Goal: Task Accomplishment & Management: Use online tool/utility

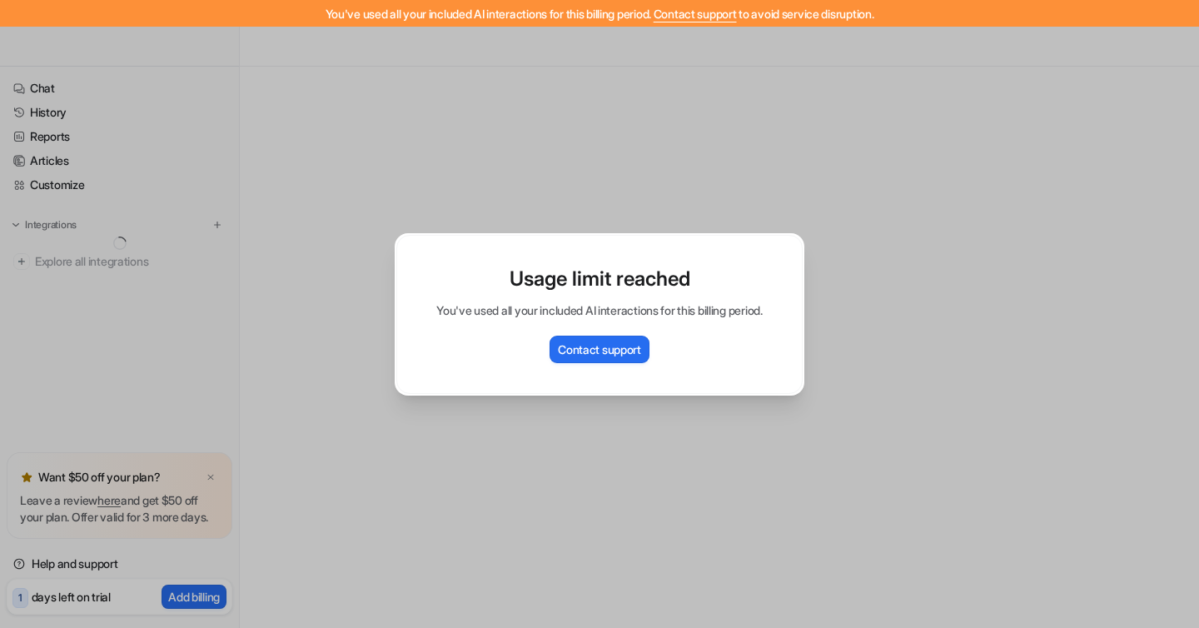
click at [585, 112] on div "Usage limit reached You've used all your included AI interactions for this bill…" at bounding box center [599, 314] width 436 height 628
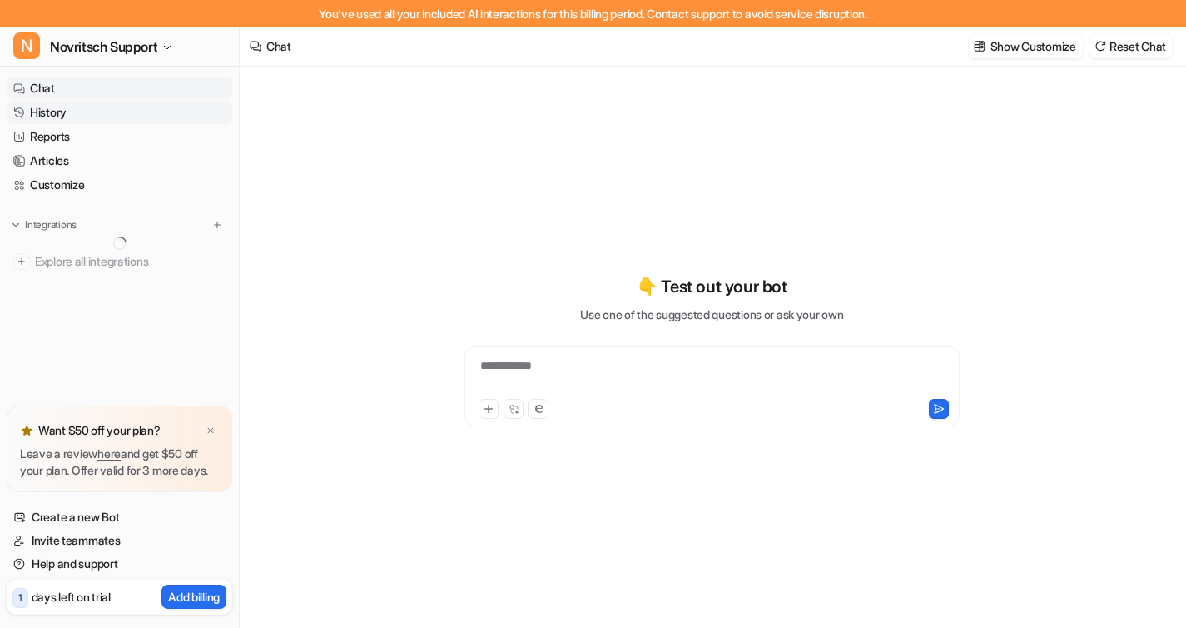
type textarea "**********"
click at [60, 119] on link "History" at bounding box center [120, 112] width 226 height 23
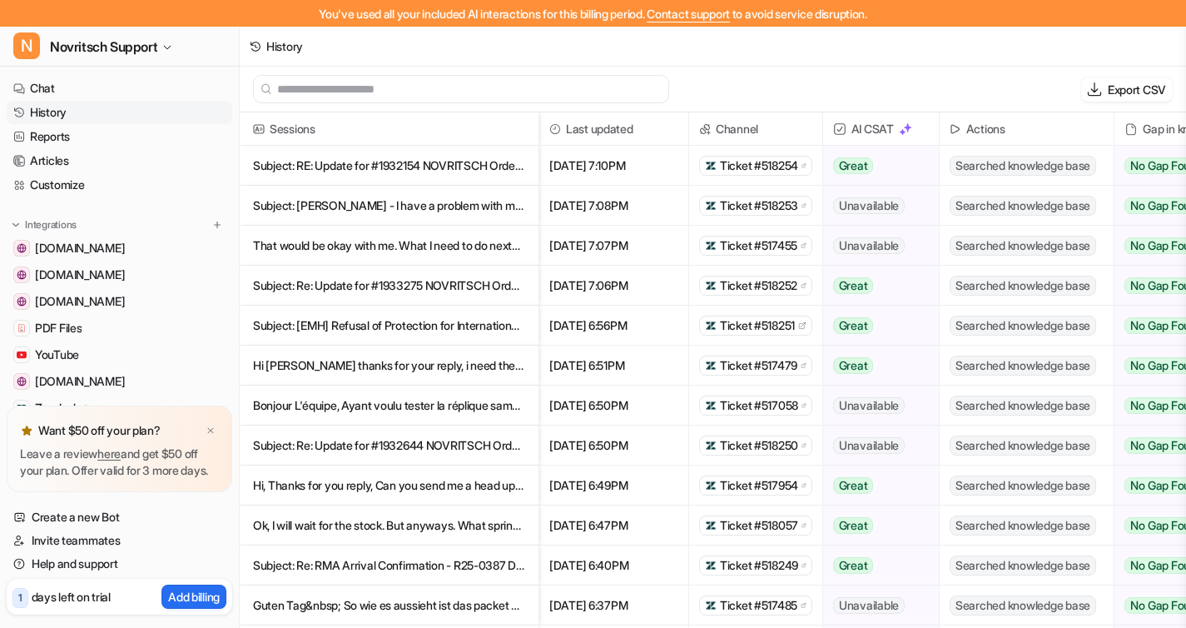
click at [751, 172] on span "Ticket #518254" at bounding box center [759, 165] width 78 height 17
click at [689, 158] on div "Sep 9 2025, 7:10PM" at bounding box center [615, 166] width 150 height 40
click at [414, 149] on p "Subject: RE: Update for #1932154 NOVRITSCH Order Description: Hello, Could you" at bounding box center [389, 166] width 272 height 40
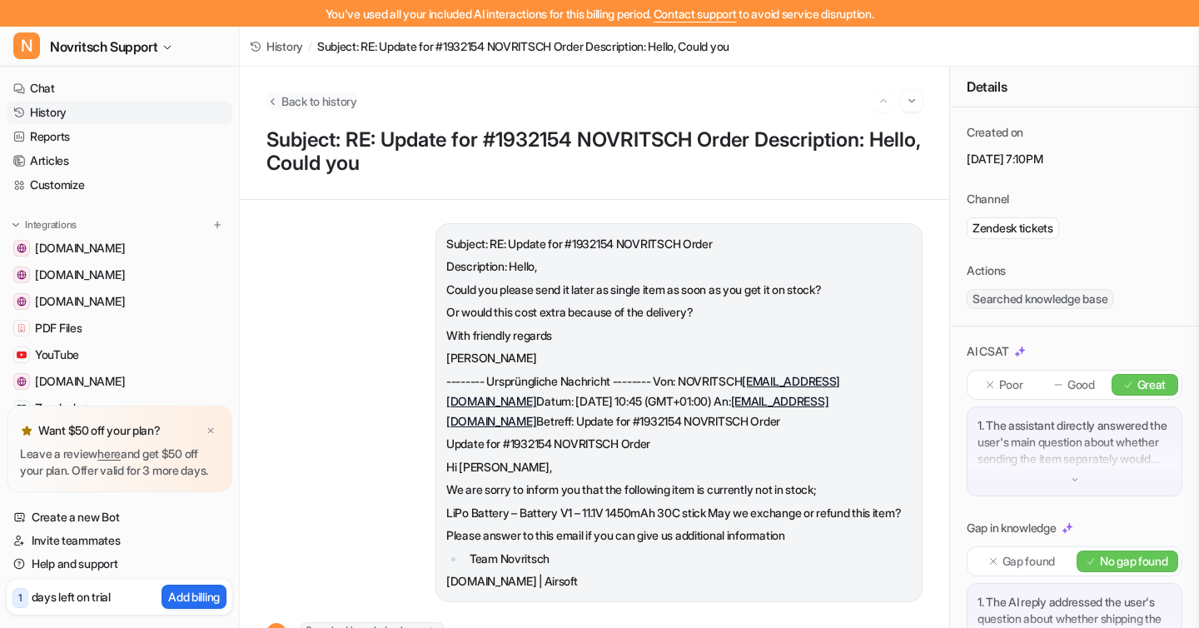
click at [309, 97] on span "Back to history" at bounding box center [319, 100] width 76 height 17
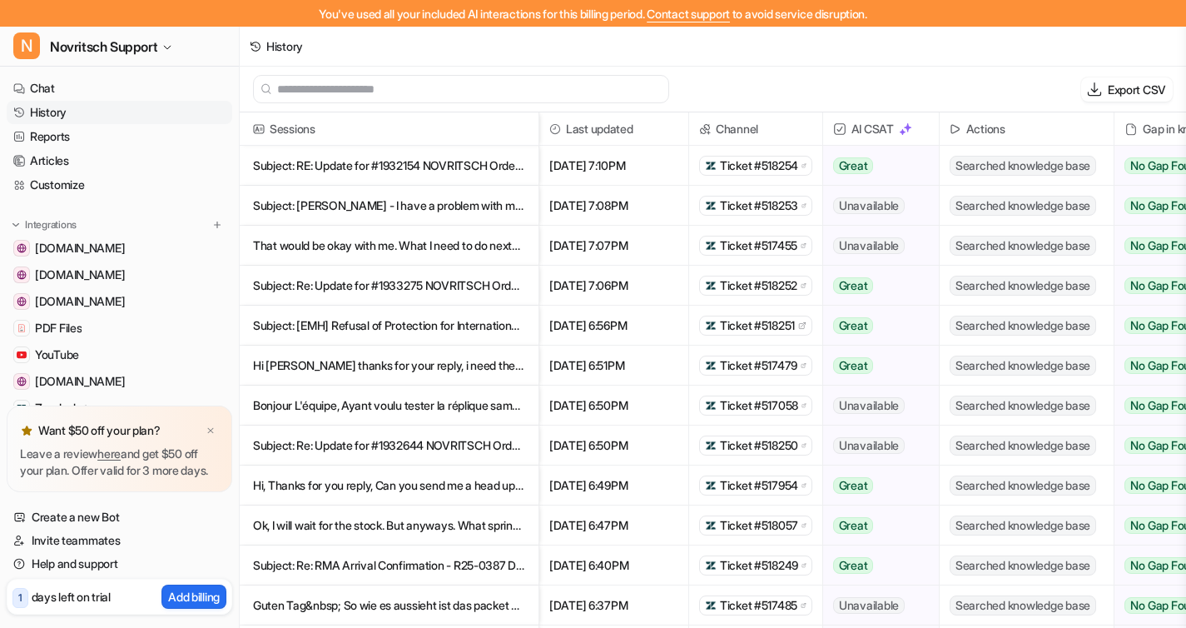
click at [1006, 159] on span "Searched knowledge base" at bounding box center [1023, 166] width 147 height 20
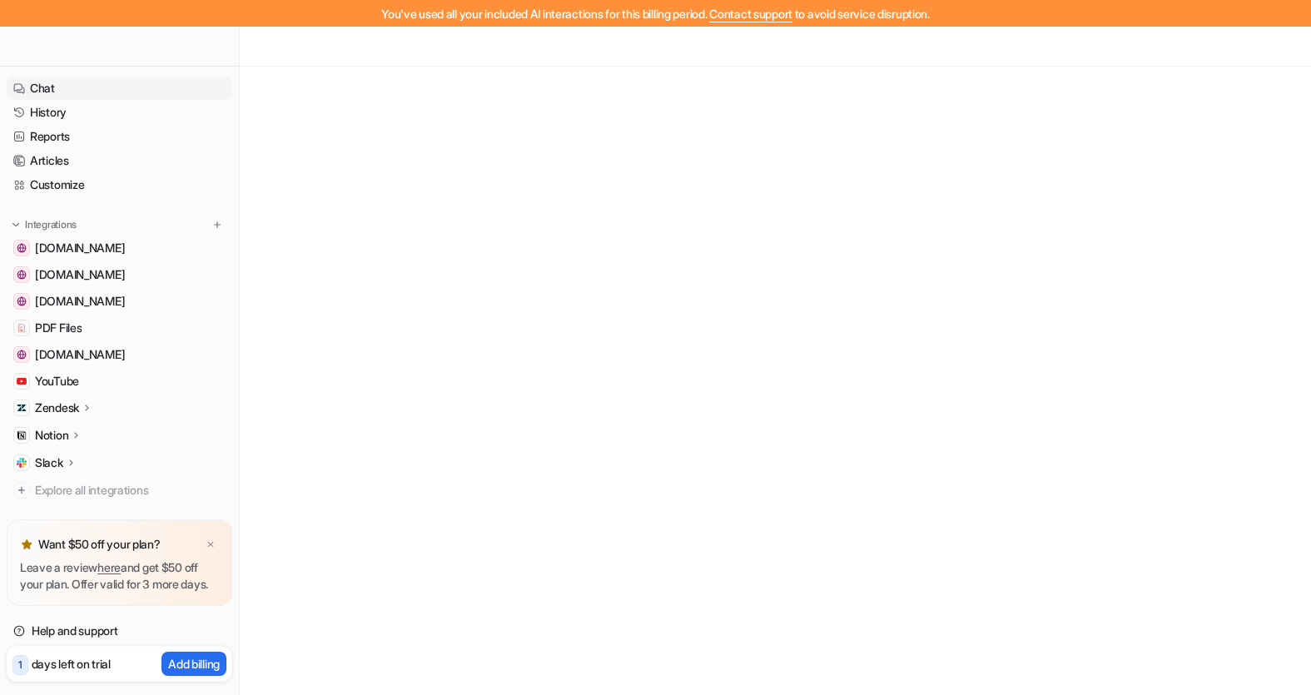
click at [112, 77] on link "Chat" at bounding box center [120, 88] width 226 height 23
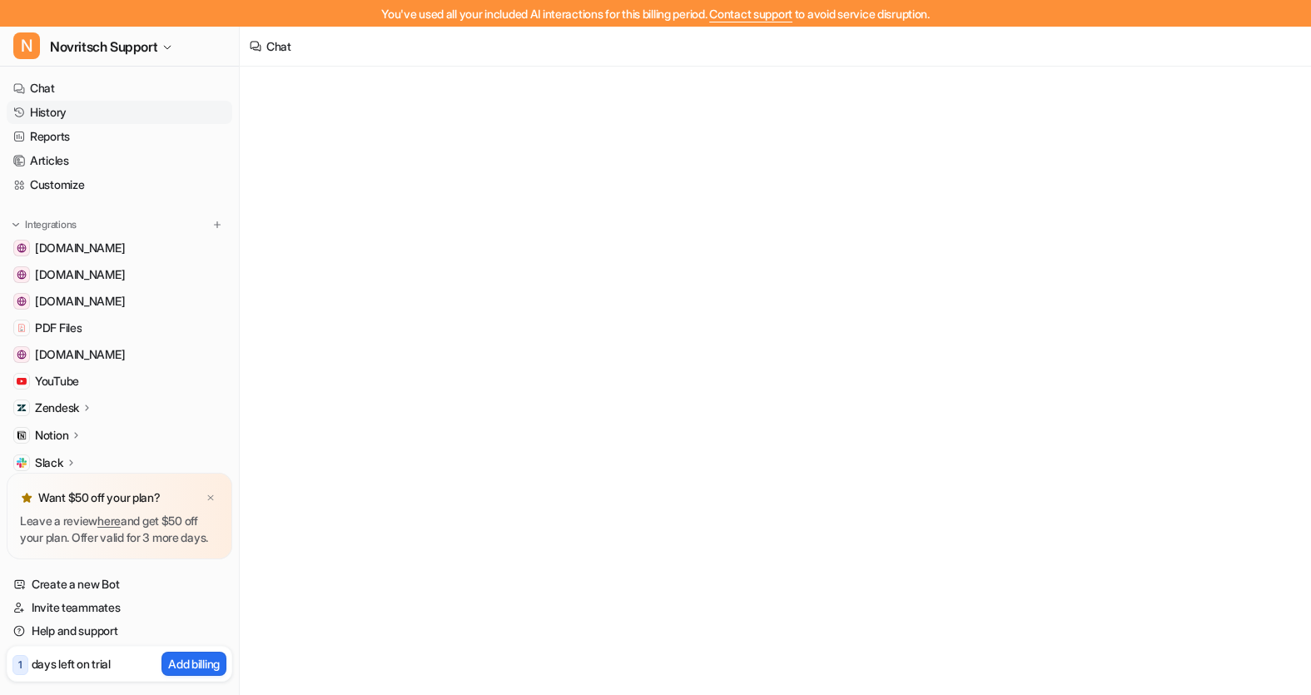
click at [120, 122] on link "History" at bounding box center [120, 112] width 226 height 23
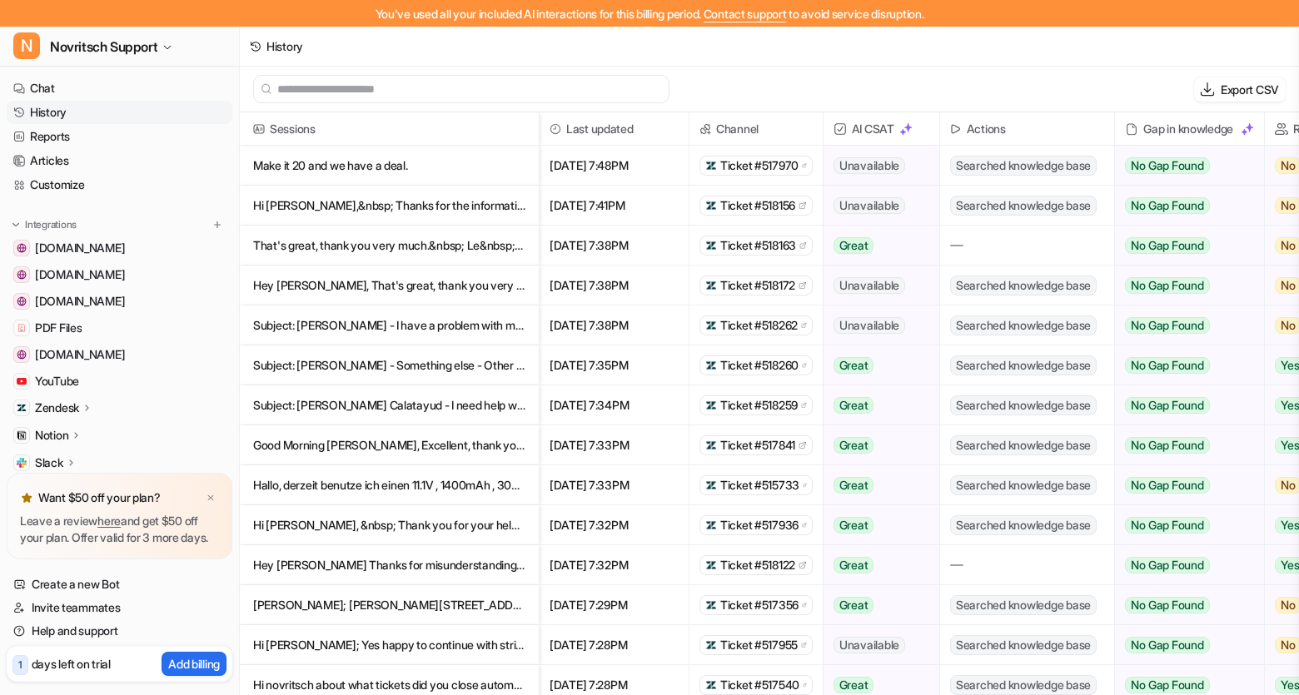
click at [1056, 48] on div "History" at bounding box center [769, 47] width 1059 height 40
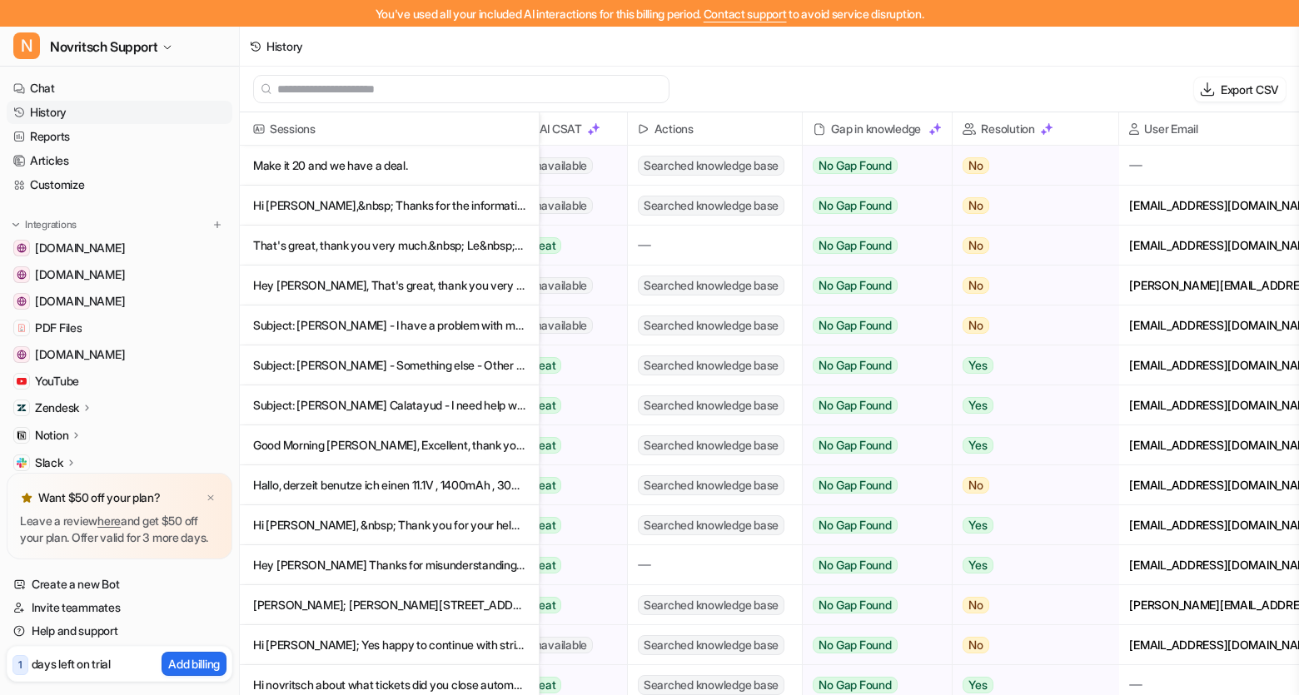
scroll to position [0, 361]
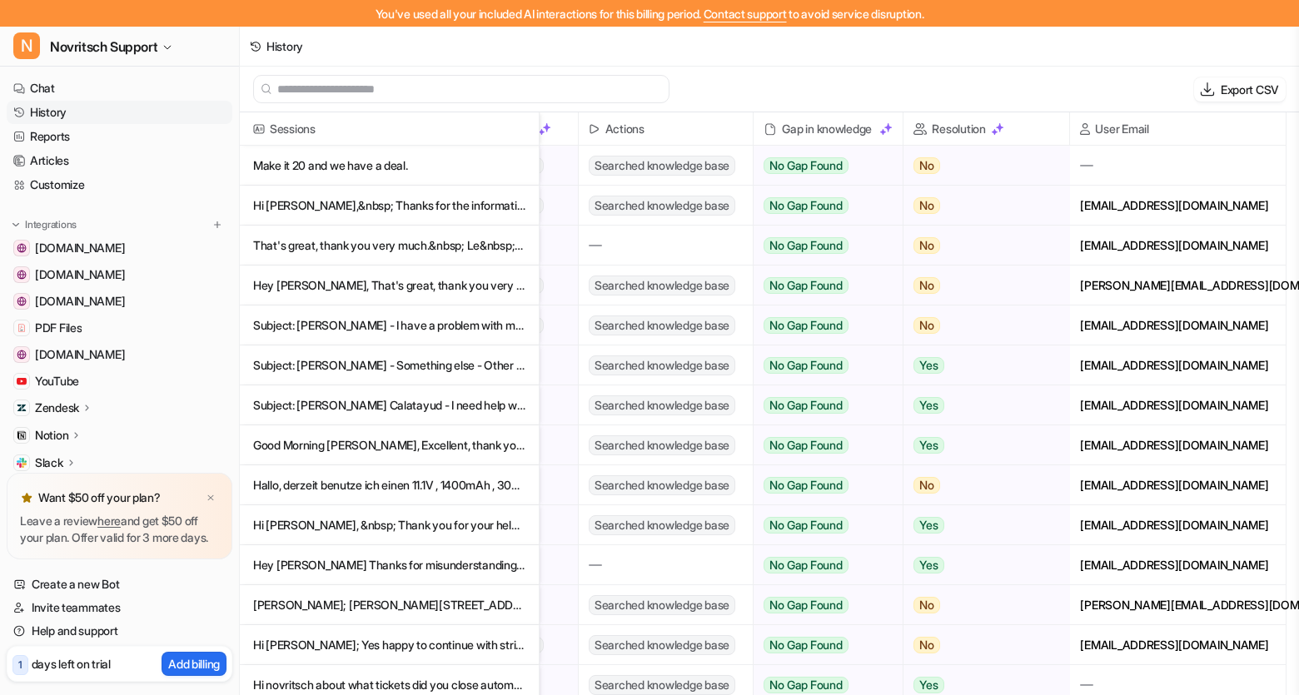
click at [1102, 99] on div "Export CSV" at bounding box center [1181, 89] width 208 height 24
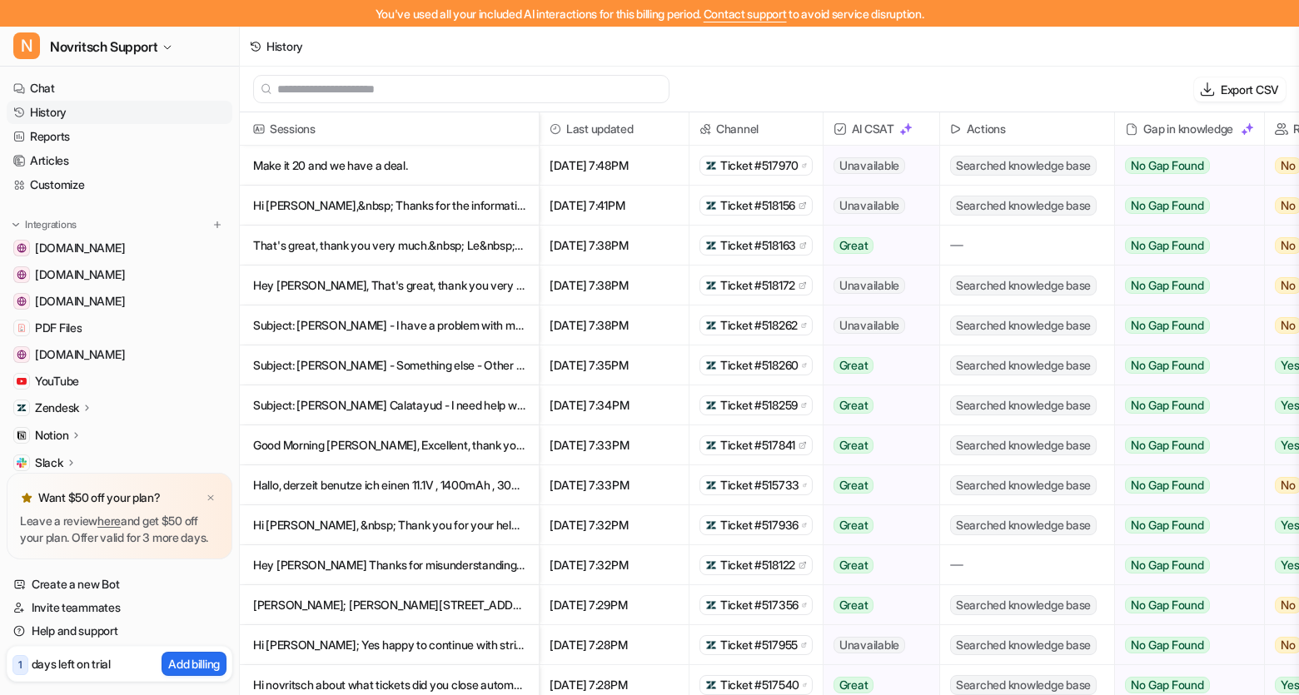
scroll to position [29, 0]
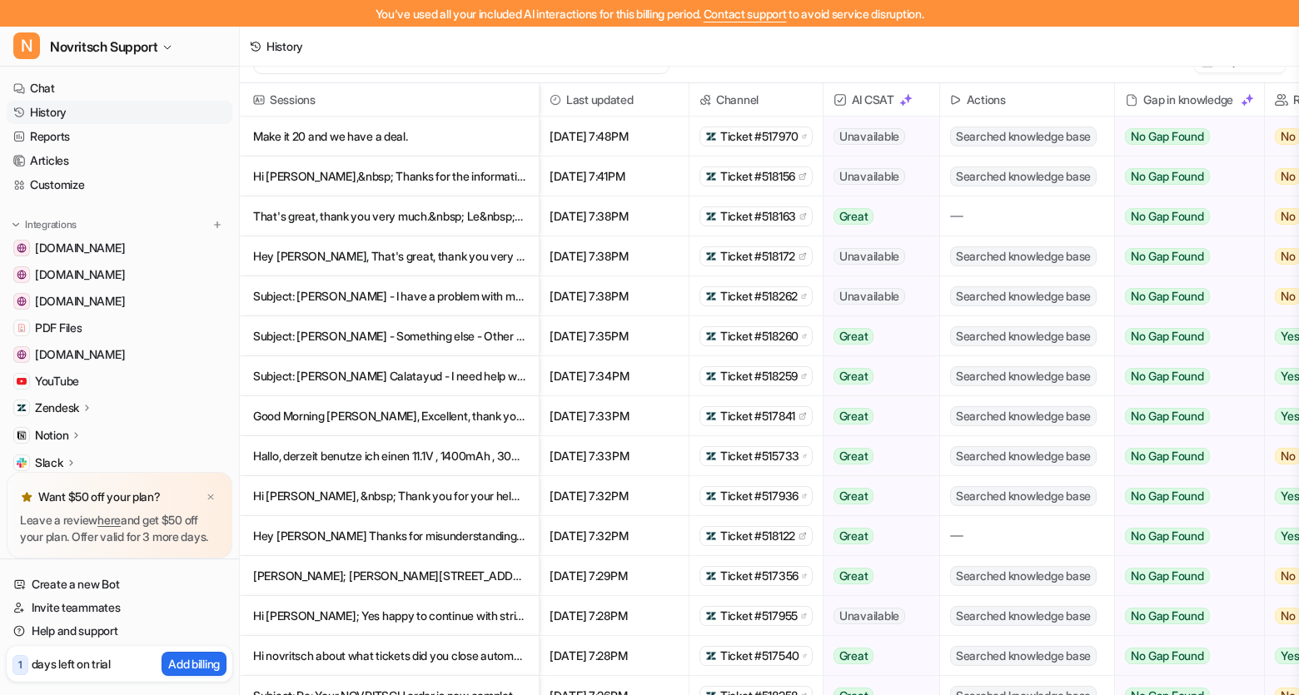
drag, startPoint x: 550, startPoint y: 135, endPoint x: 681, endPoint y: 137, distance: 131.6
click at [681, 137] on span "[DATE] 7:48PM" at bounding box center [614, 137] width 136 height 40
click at [664, 132] on span "[DATE] 7:48PM" at bounding box center [614, 137] width 136 height 40
drag, startPoint x: 675, startPoint y: 132, endPoint x: 547, endPoint y: 132, distance: 128.2
click at [547, 132] on span "[DATE] 7:48PM" at bounding box center [614, 137] width 136 height 40
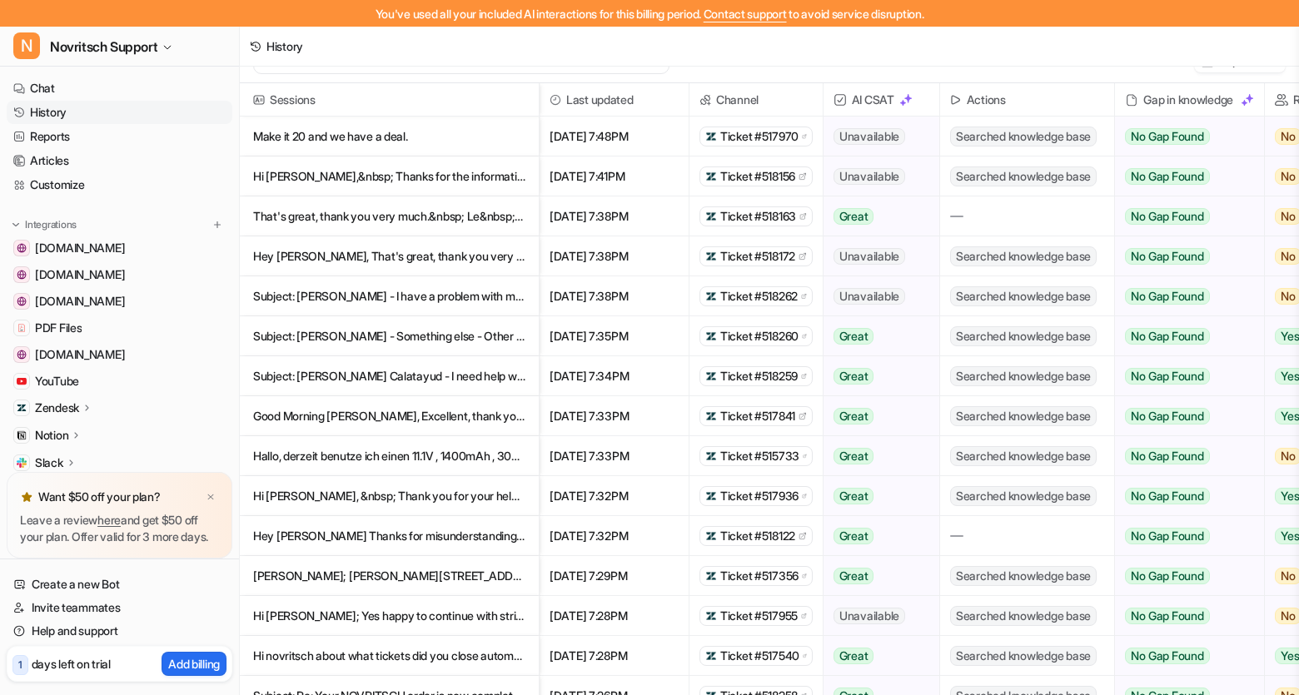
click at [662, 138] on span "[DATE] 7:48PM" at bounding box center [614, 137] width 136 height 40
drag, startPoint x: 662, startPoint y: 138, endPoint x: 527, endPoint y: 138, distance: 134.9
click at [0, 0] on div "Make it 20 and we have a deal. [DATE] 7:48PM Ticket #517970 Unavailable No AI C…" at bounding box center [0, 0] width 0 height 0
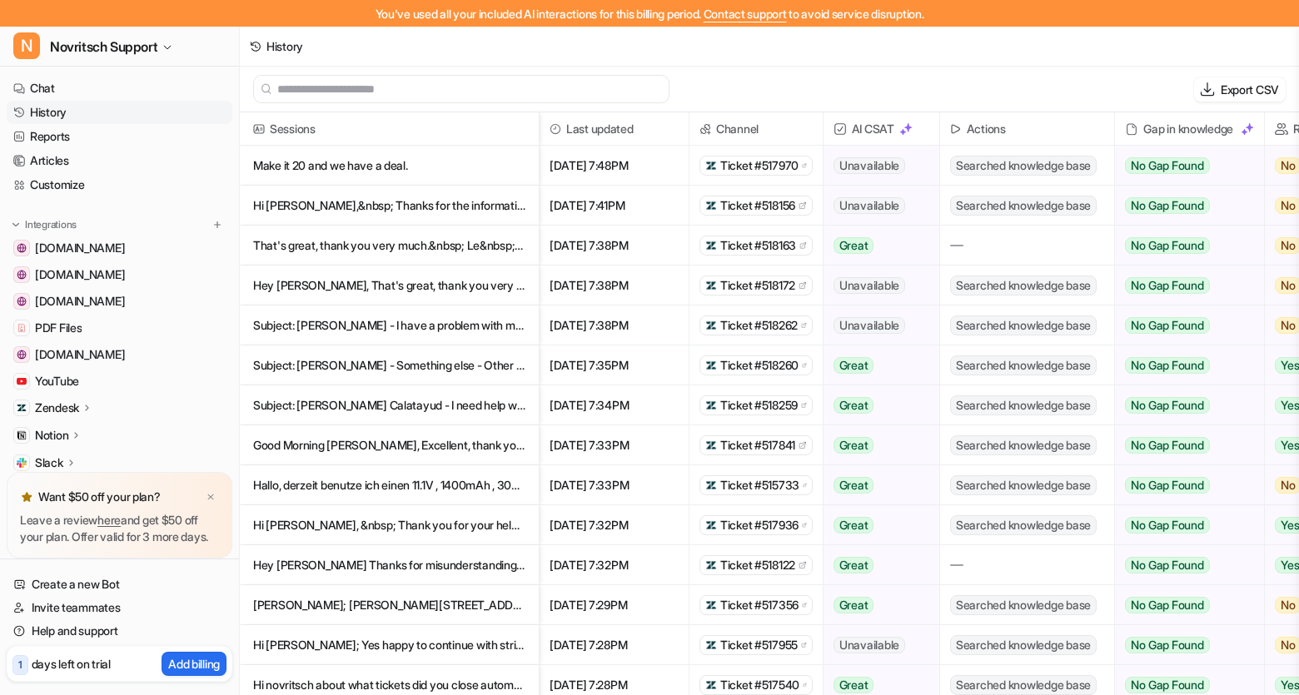
click at [801, 81] on div "Export CSV" at bounding box center [769, 90] width 1059 height 46
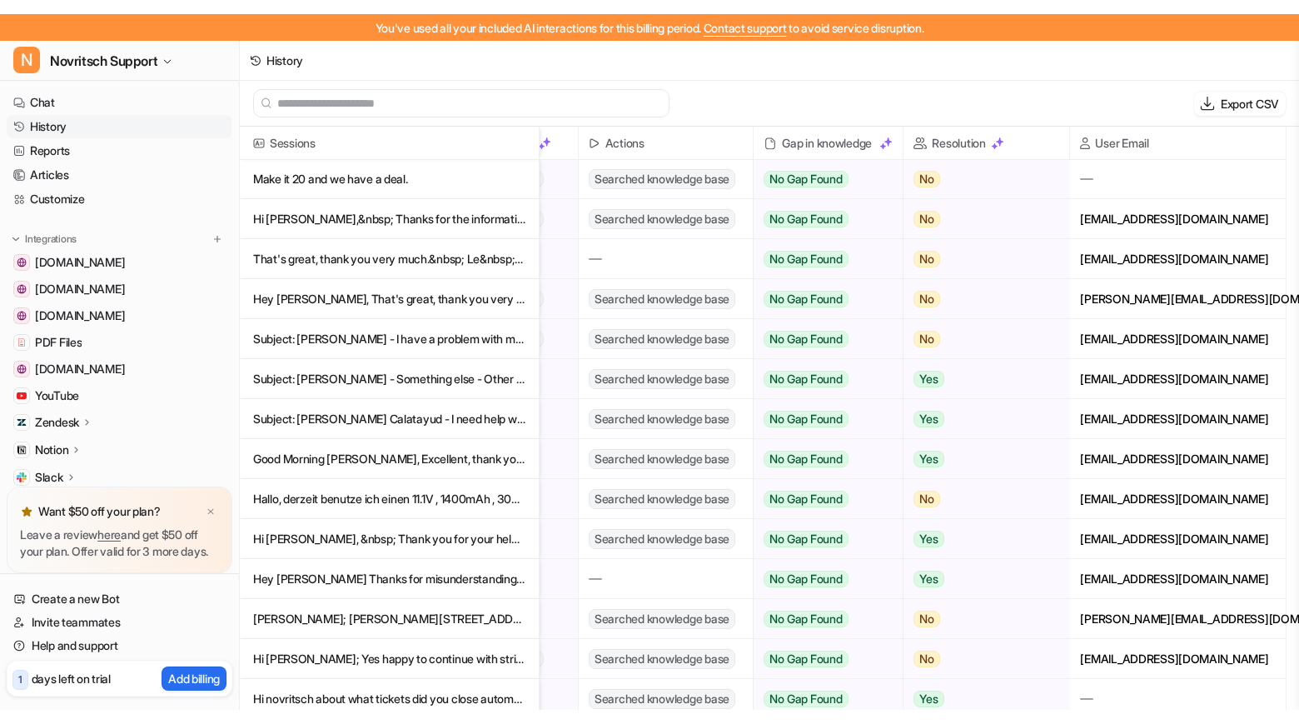
scroll to position [1, 0]
